Goal: Find contact information: Find contact information

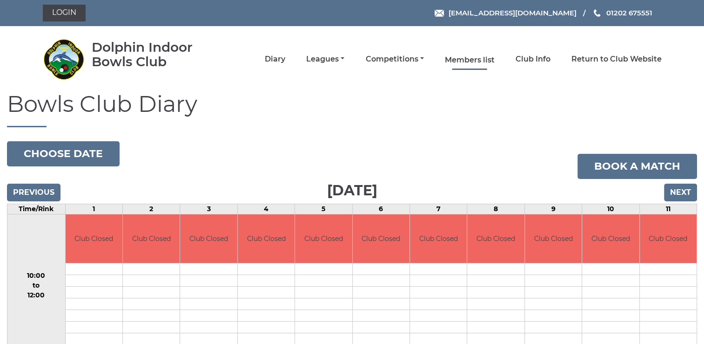
click at [472, 63] on link "Members list" at bounding box center [470, 60] width 50 height 10
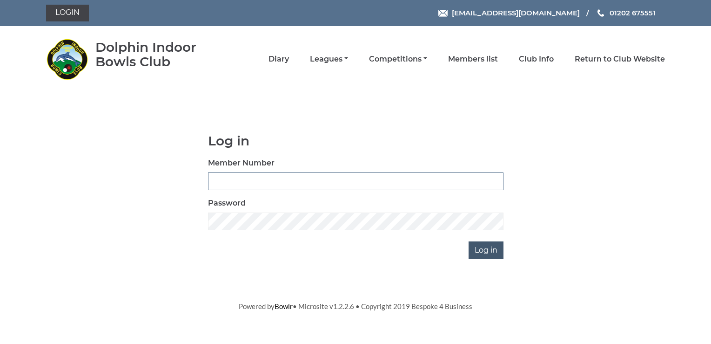
type input "2400"
click at [485, 250] on input "Log in" at bounding box center [486, 250] width 35 height 18
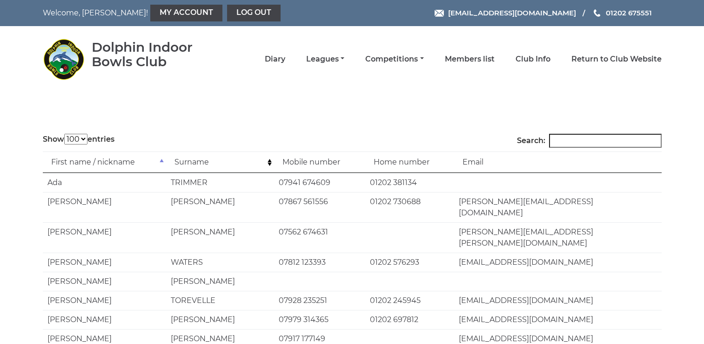
select select "100"
click at [573, 139] on input "Search:" at bounding box center [605, 141] width 113 height 14
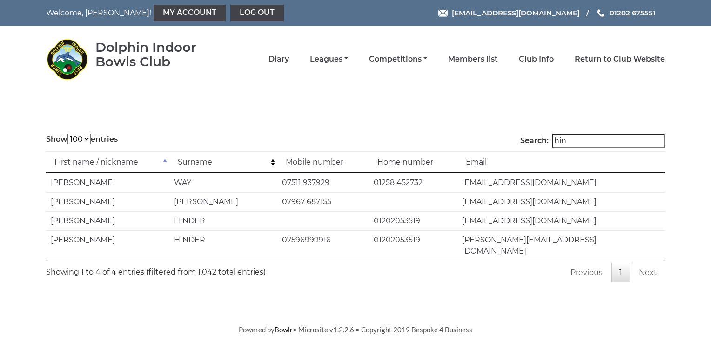
type input "hin"
drag, startPoint x: 283, startPoint y: 236, endPoint x: 328, endPoint y: 240, distance: 44.8
click at [328, 240] on td "07596999916" at bounding box center [322, 245] width 91 height 30
copy td "07596999916"
